Goal: Transaction & Acquisition: Purchase product/service

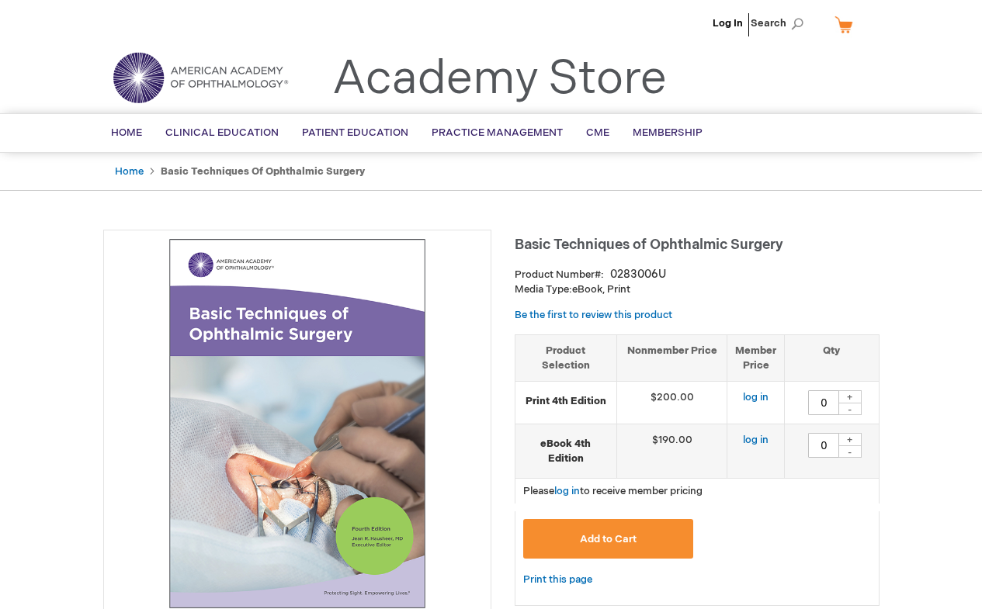
type input "0"
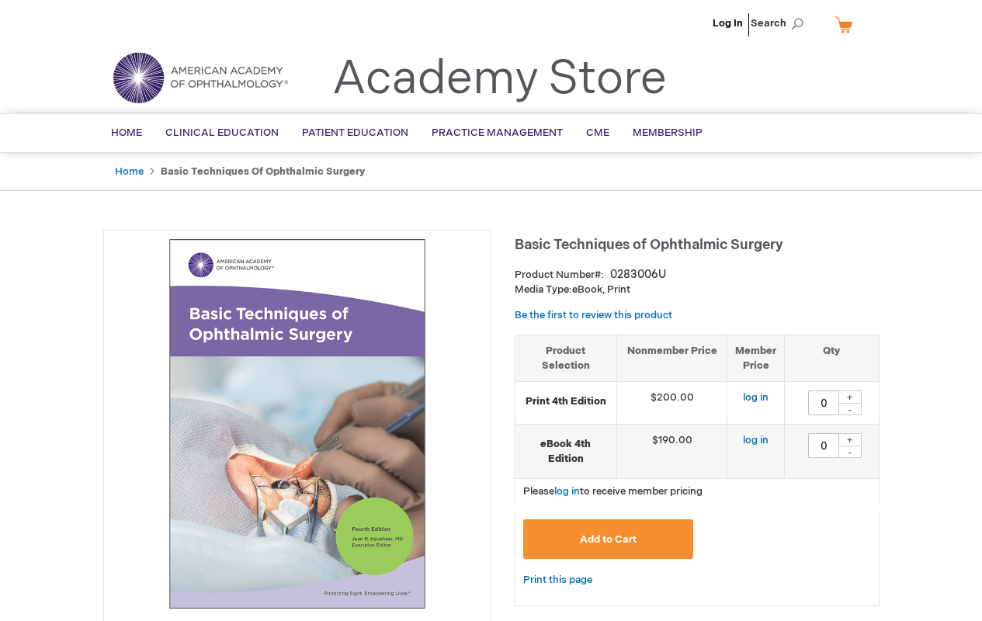
click at [729, 23] on link "Log In" at bounding box center [727, 23] width 30 height 12
type input "0"
click at [823, 403] on input "0" at bounding box center [823, 402] width 31 height 25
type input "1"
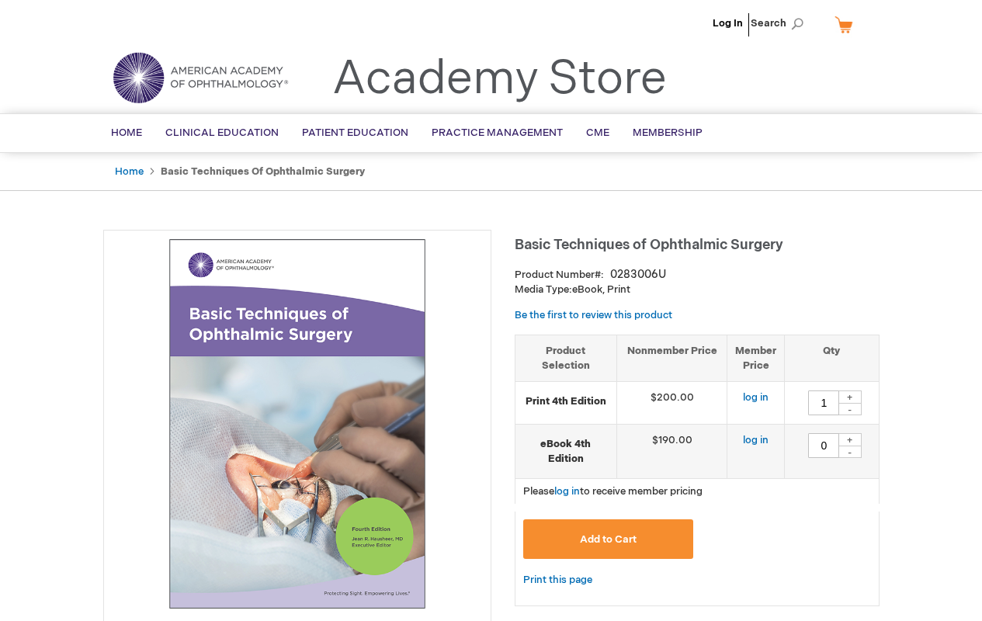
click at [608, 539] on span "Add to Cart" at bounding box center [608, 539] width 57 height 12
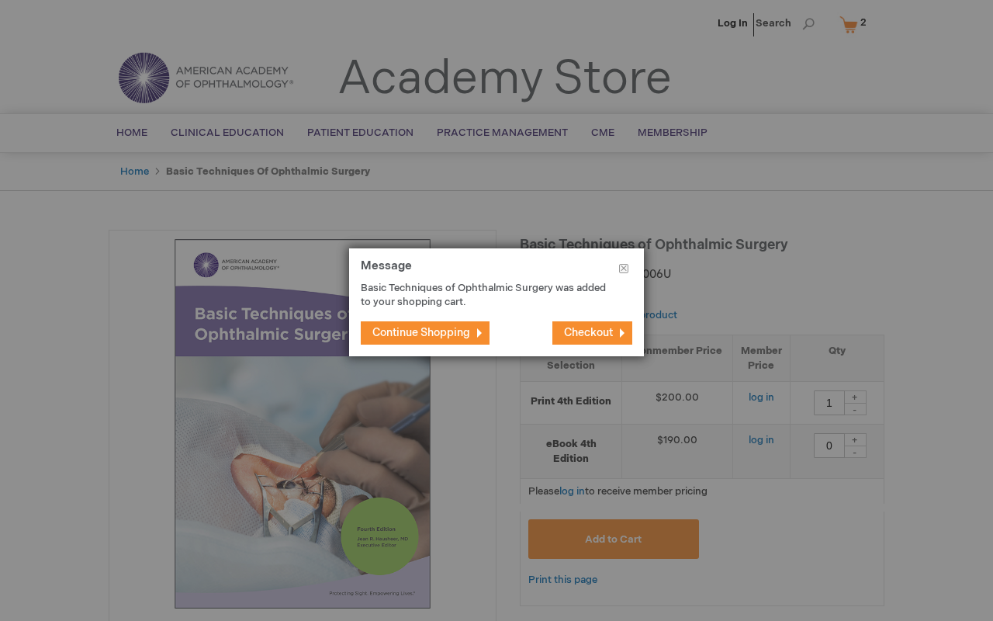
click at [624, 272] on button "Close" at bounding box center [624, 271] width 40 height 47
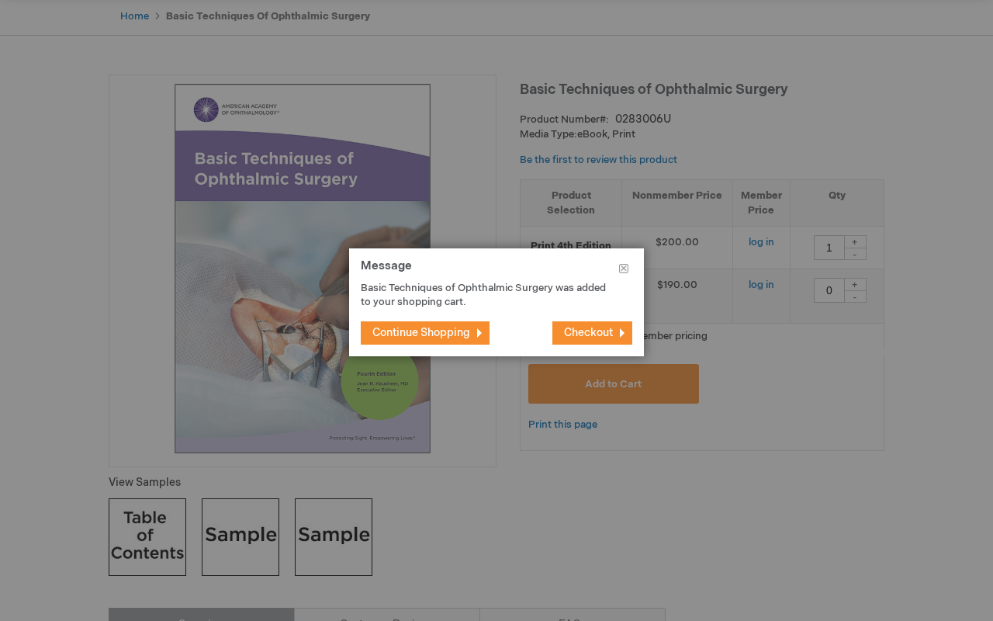
scroll to position [310, 0]
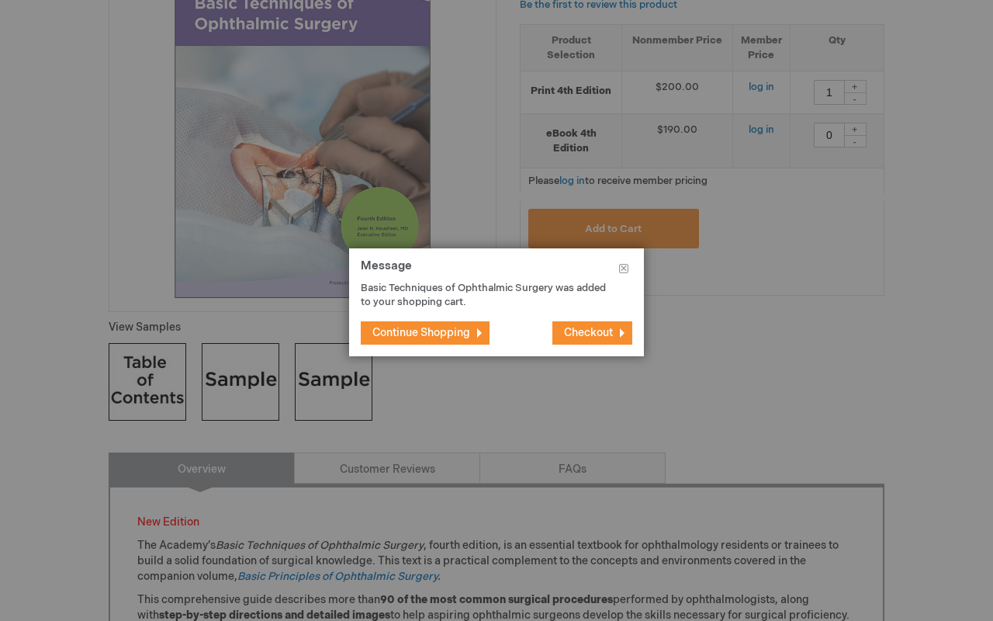
click at [588, 332] on span "Checkout" at bounding box center [588, 332] width 49 height 13
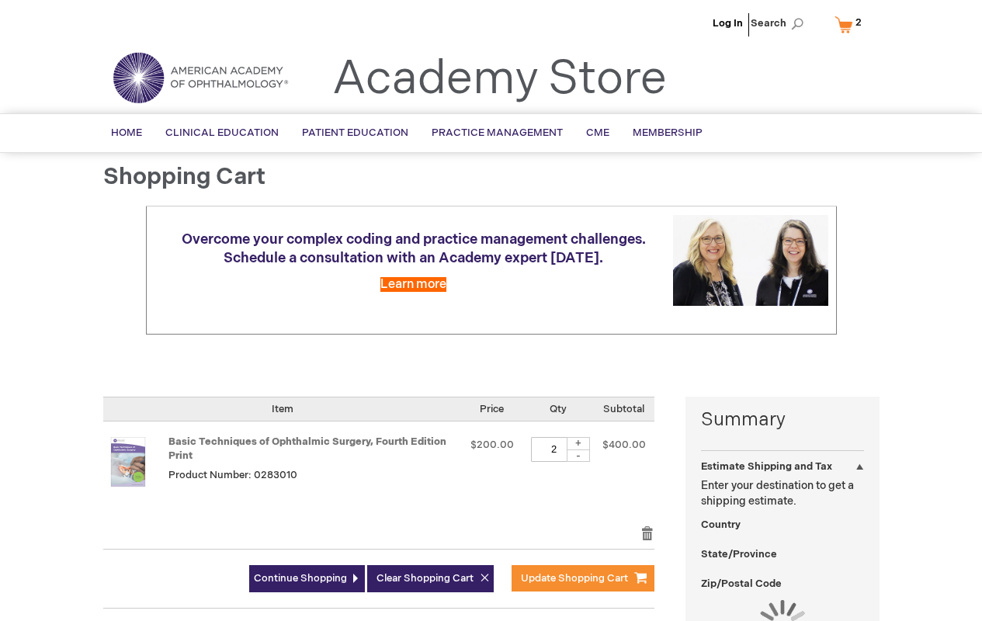
select select "US"
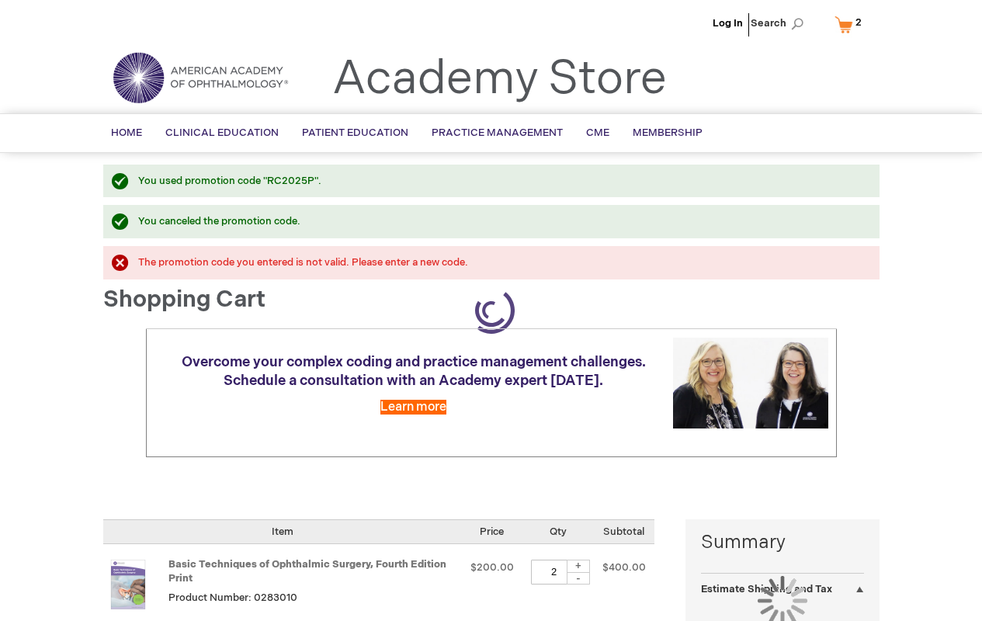
select select "US"
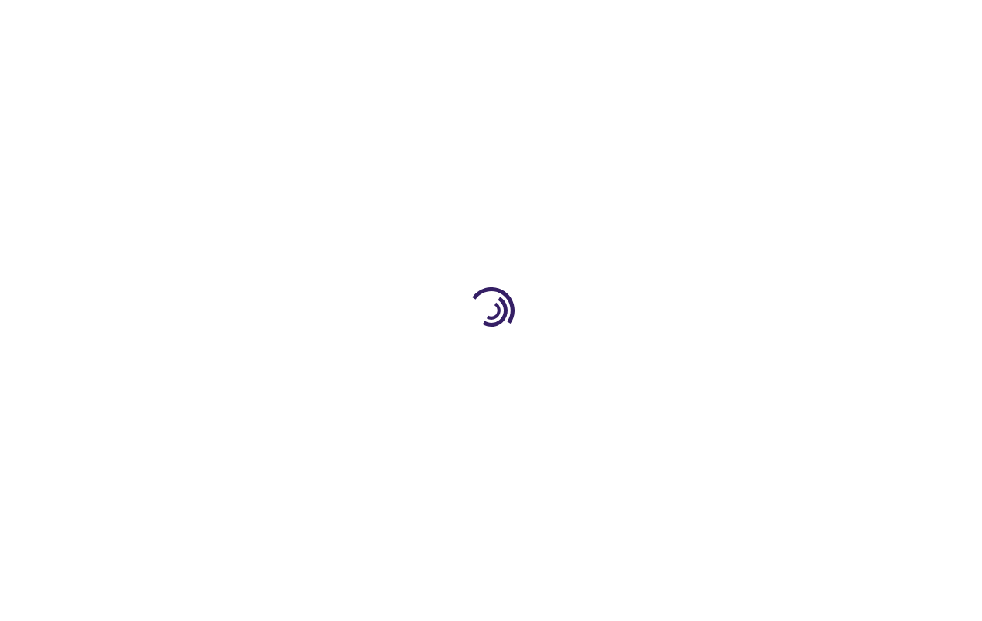
select select "US"
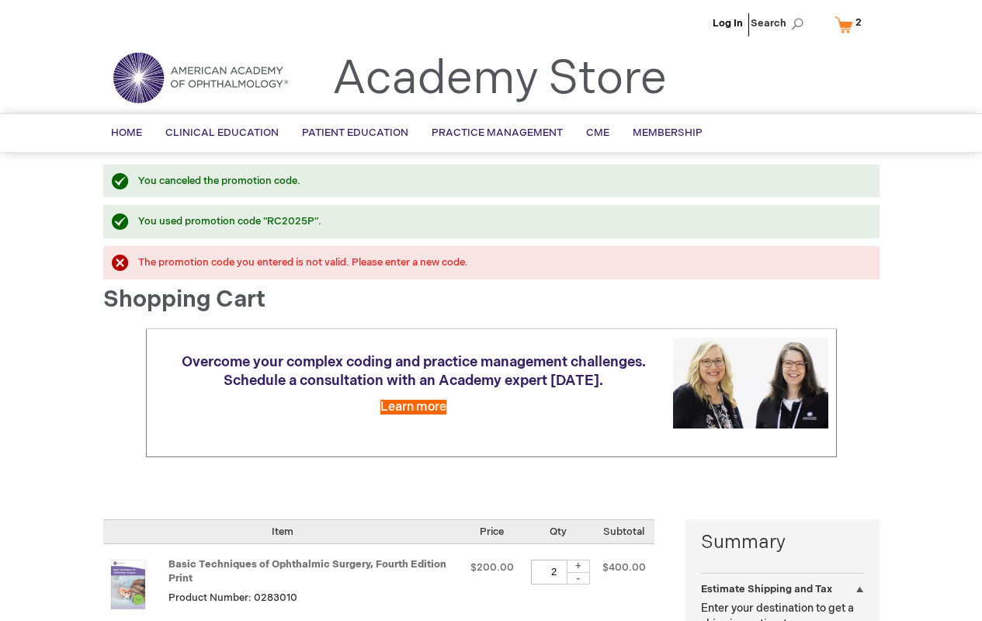
select select "US"
